Goal: Task Accomplishment & Management: Complete application form

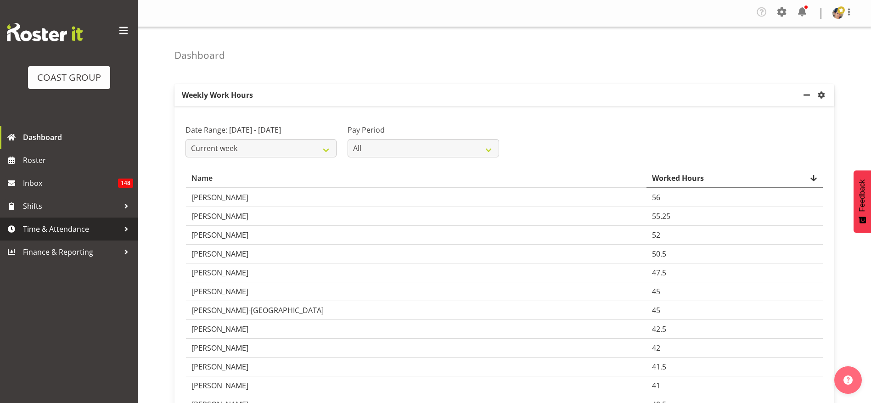
click at [55, 231] on span "Time & Attendance" at bounding box center [71, 229] width 96 height 14
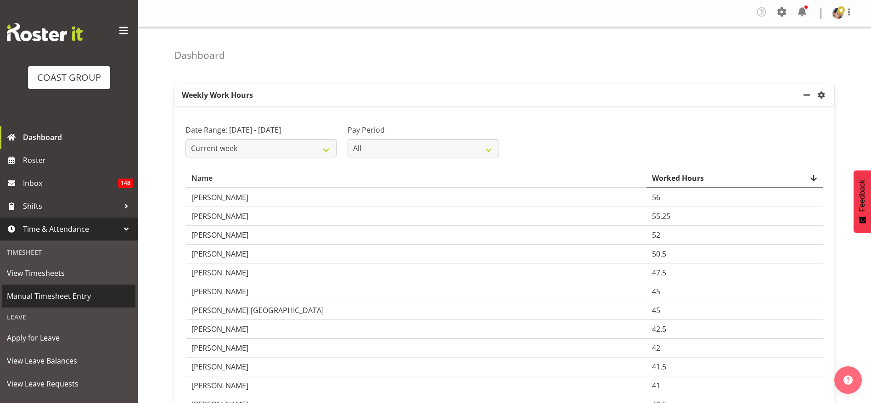
click at [56, 300] on span "Manual Timesheet Entry" at bounding box center [69, 296] width 124 height 14
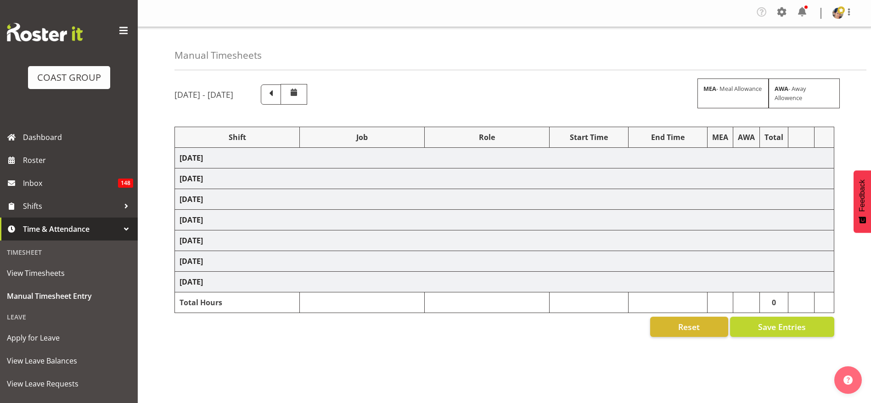
select select "1404"
select select "69"
select select "37"
select select "1404"
select select "69"
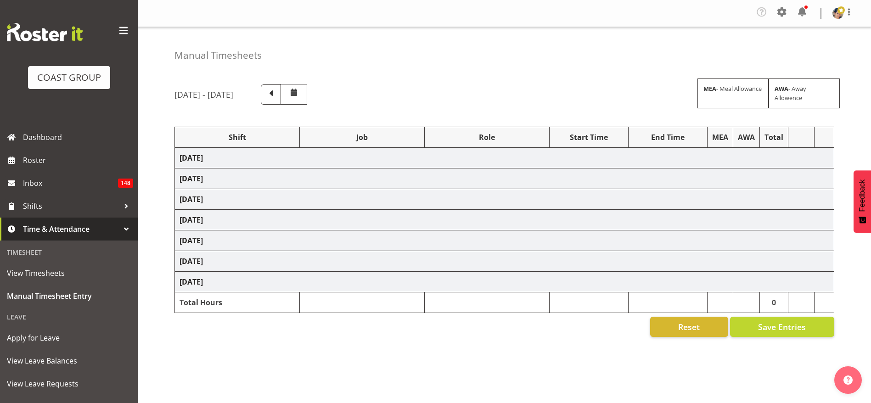
select select "37"
select select "1404"
select select "69"
select select "37"
select select "1404"
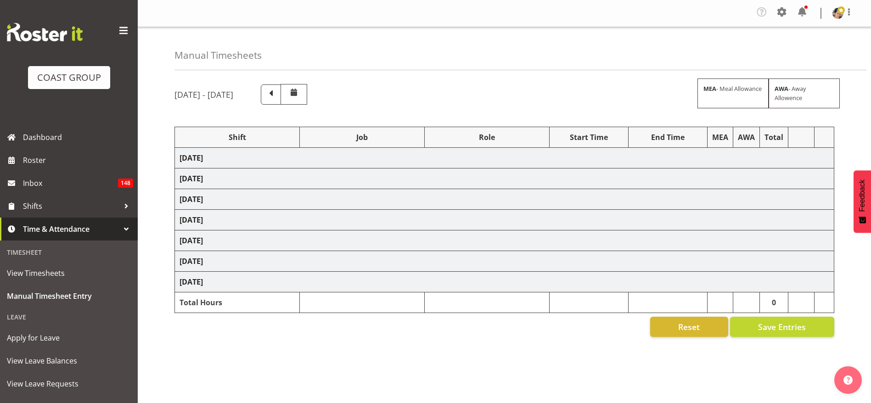
select select "69"
select select "37"
select select "1404"
select select "69"
select select "37"
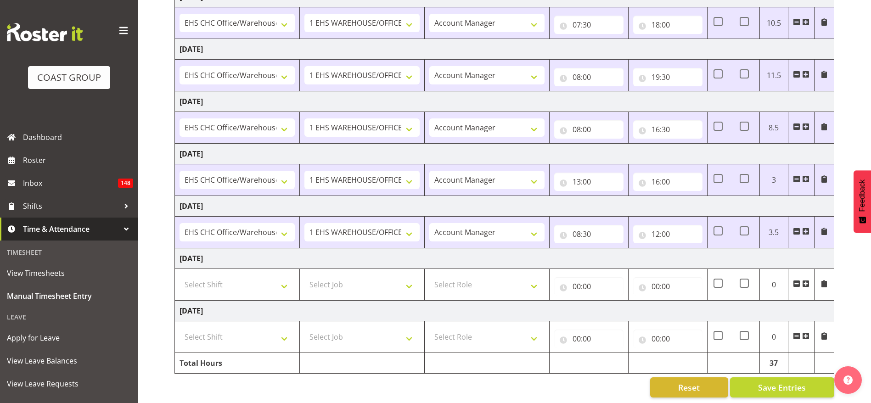
scroll to position [173, 0]
click at [219, 274] on select "Select Shift Break AHICE Break ATSNZ Break All Blacks casual Break Arts [PERSON…" at bounding box center [236, 283] width 115 height 18
select select "1404"
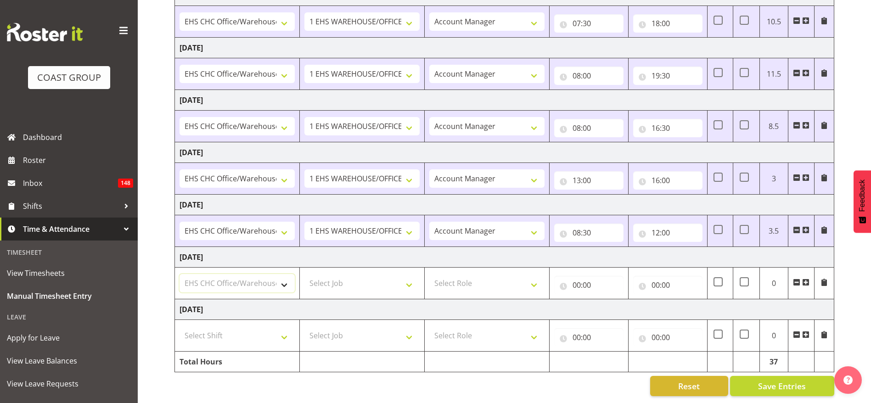
click at [179, 274] on select "Select Shift Break AHICE Break ATSNZ Break All Blacks casual Break Arts [PERSON…" at bounding box center [236, 283] width 115 height 18
click at [317, 274] on select "Select Job 1 Carlton Events 1 [PERSON_NAME][GEOGRAPHIC_DATA] 1 [PERSON_NAME][GE…" at bounding box center [361, 283] width 115 height 18
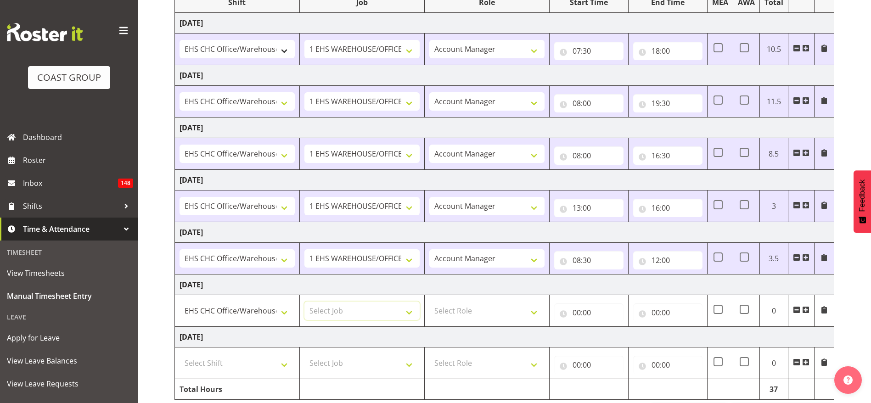
scroll to position [104, 0]
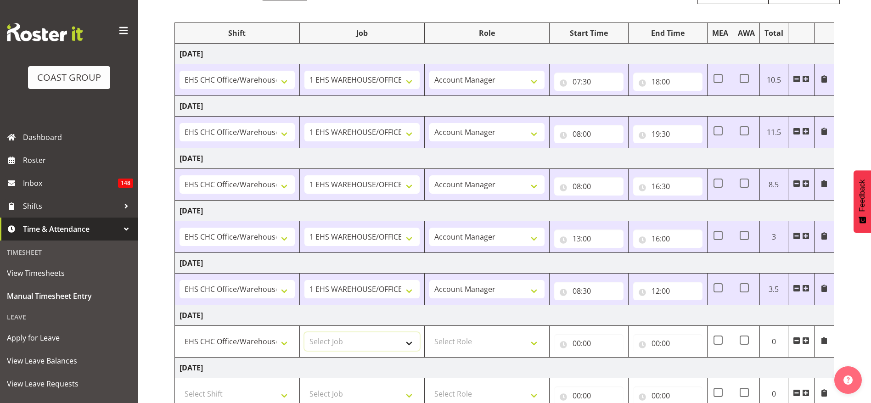
click at [364, 335] on select "Select Job 1 Carlton Events 1 [PERSON_NAME][GEOGRAPHIC_DATA] 1 [PERSON_NAME][GE…" at bounding box center [361, 341] width 115 height 18
select select "69"
click at [304, 332] on select "Select Job 1 Carlton Events 1 [PERSON_NAME][GEOGRAPHIC_DATA] 1 [PERSON_NAME][GE…" at bounding box center [361, 341] width 115 height 18
click at [472, 344] on select "Select Role ACCOUNT MANAGER Account Manager" at bounding box center [486, 341] width 115 height 18
select select "37"
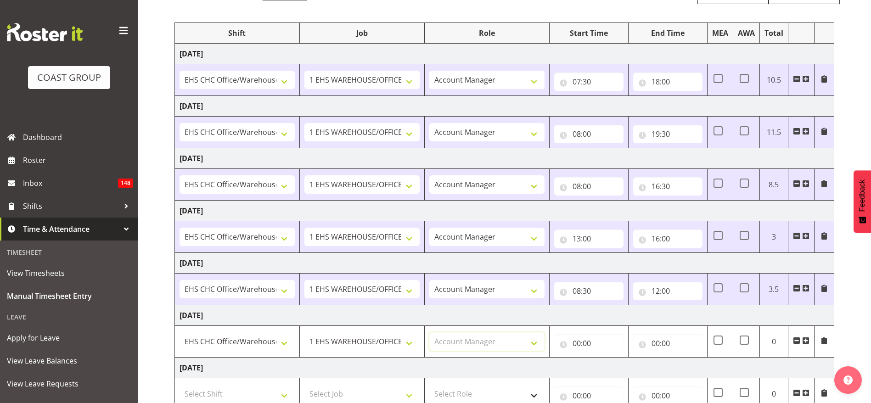
click at [429, 332] on select "Select Role ACCOUNT MANAGER Account Manager" at bounding box center [486, 341] width 115 height 18
click at [582, 342] on input "00:00" at bounding box center [588, 343] width 69 height 18
click at [618, 365] on select "00 01 02 03 04 05 06 07 08 09 10 11 12 13 14 15 16 17 18 19 20 21 22 23" at bounding box center [616, 367] width 21 height 18
select select "8"
click at [606, 358] on select "00 01 02 03 04 05 06 07 08 09 10 11 12 13 14 15 16 17 18 19 20 21 22 23" at bounding box center [616, 367] width 21 height 18
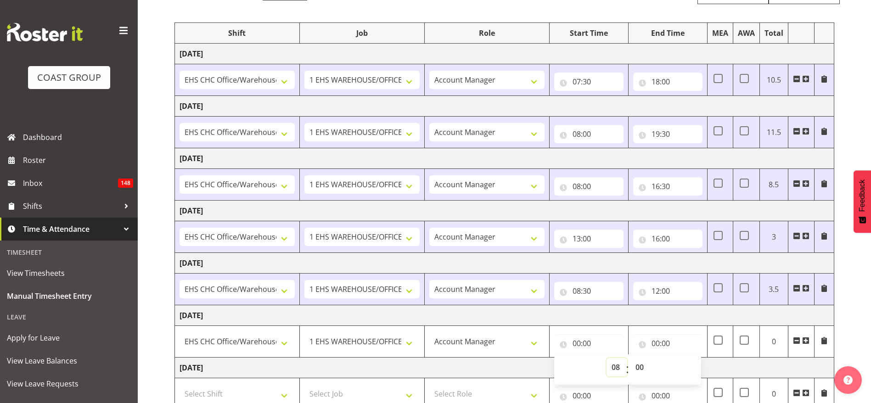
type input "08:00"
click at [660, 338] on input "00:00" at bounding box center [667, 343] width 69 height 18
click at [696, 360] on select "00 01 02 03 04 05 06 07 08 09 10 11 12 13 14 15 16 17 18 19 20 21 22 23" at bounding box center [695, 367] width 21 height 18
select select "17"
click at [685, 358] on select "00 01 02 03 04 05 06 07 08 09 10 11 12 13 14 15 16 17 18 19 20 21 22 23" at bounding box center [695, 367] width 21 height 18
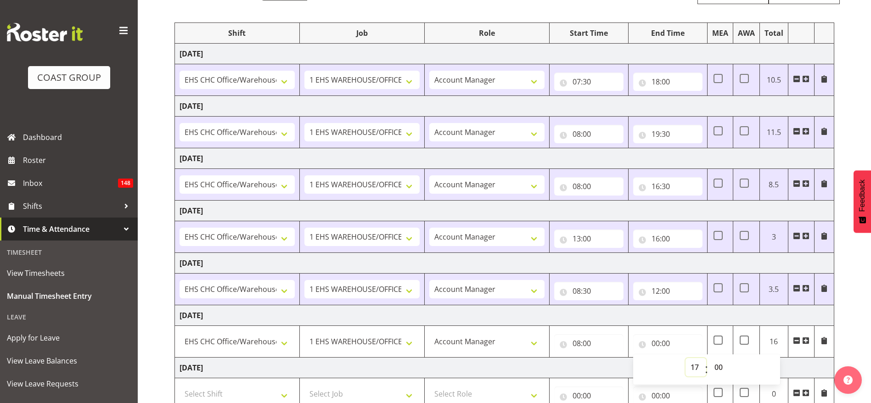
type input "17:00"
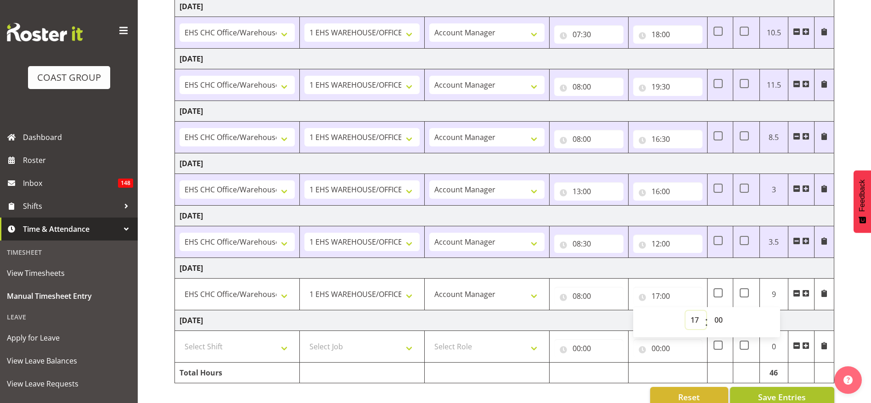
scroll to position [173, 0]
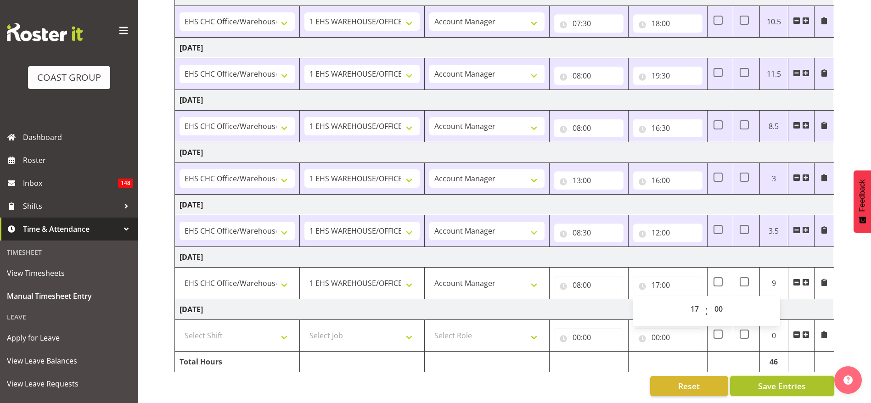
click at [789, 380] on span "Save Entries" at bounding box center [782, 386] width 48 height 12
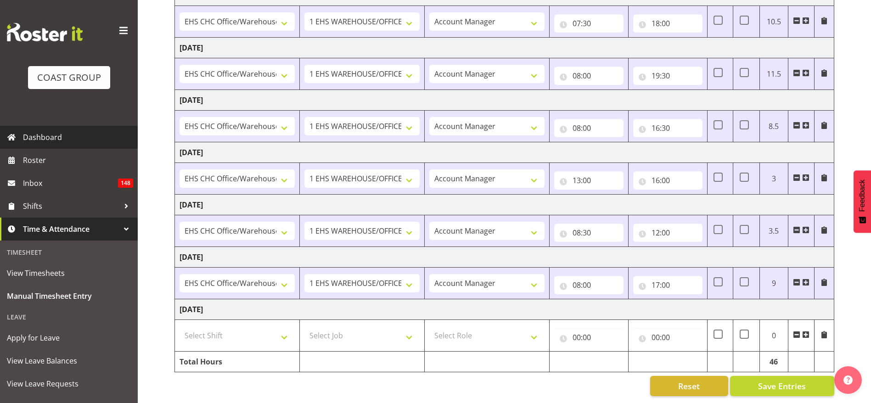
click at [54, 138] on span "Dashboard" at bounding box center [78, 137] width 110 height 14
